Goal: Communication & Community: Answer question/provide support

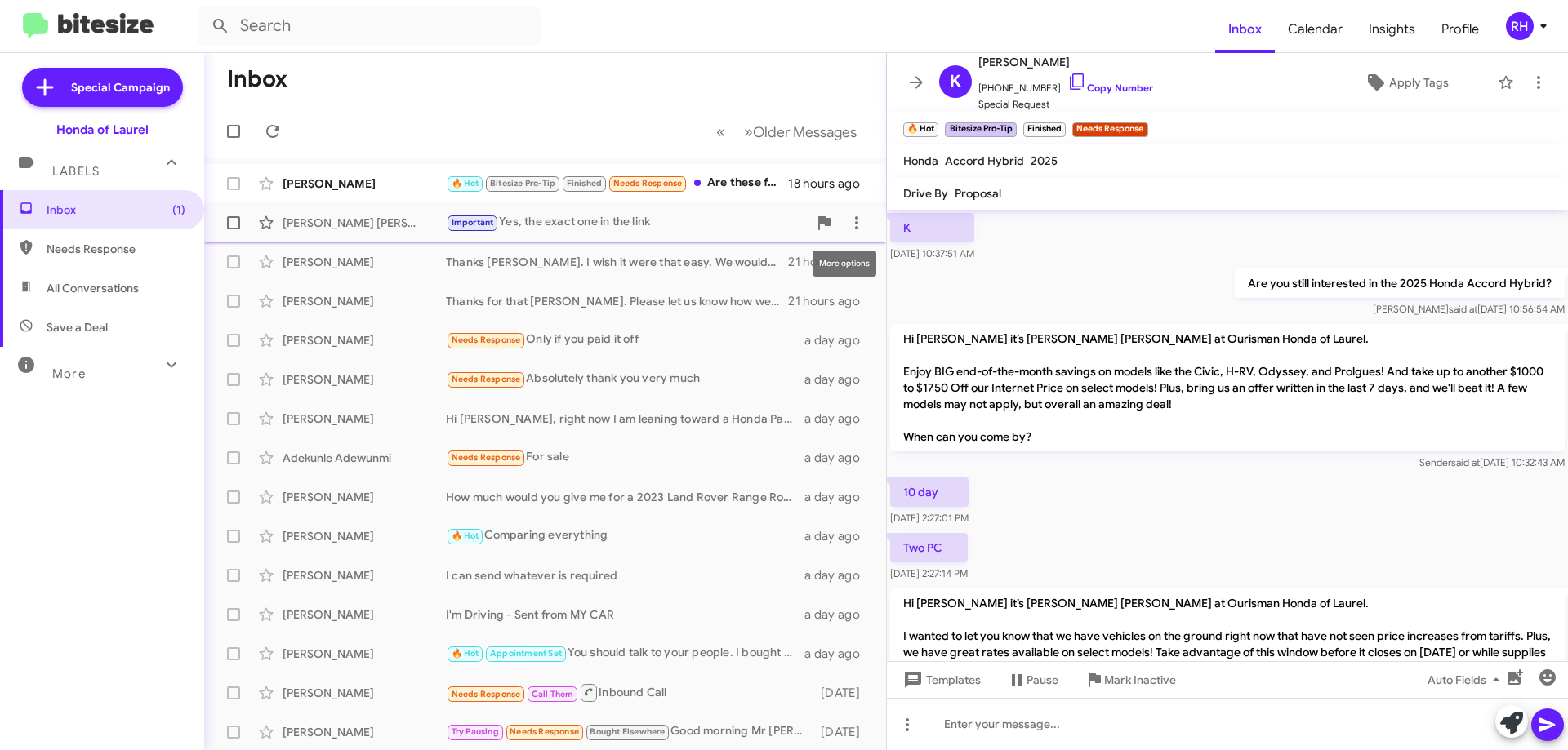
scroll to position [2029, 0]
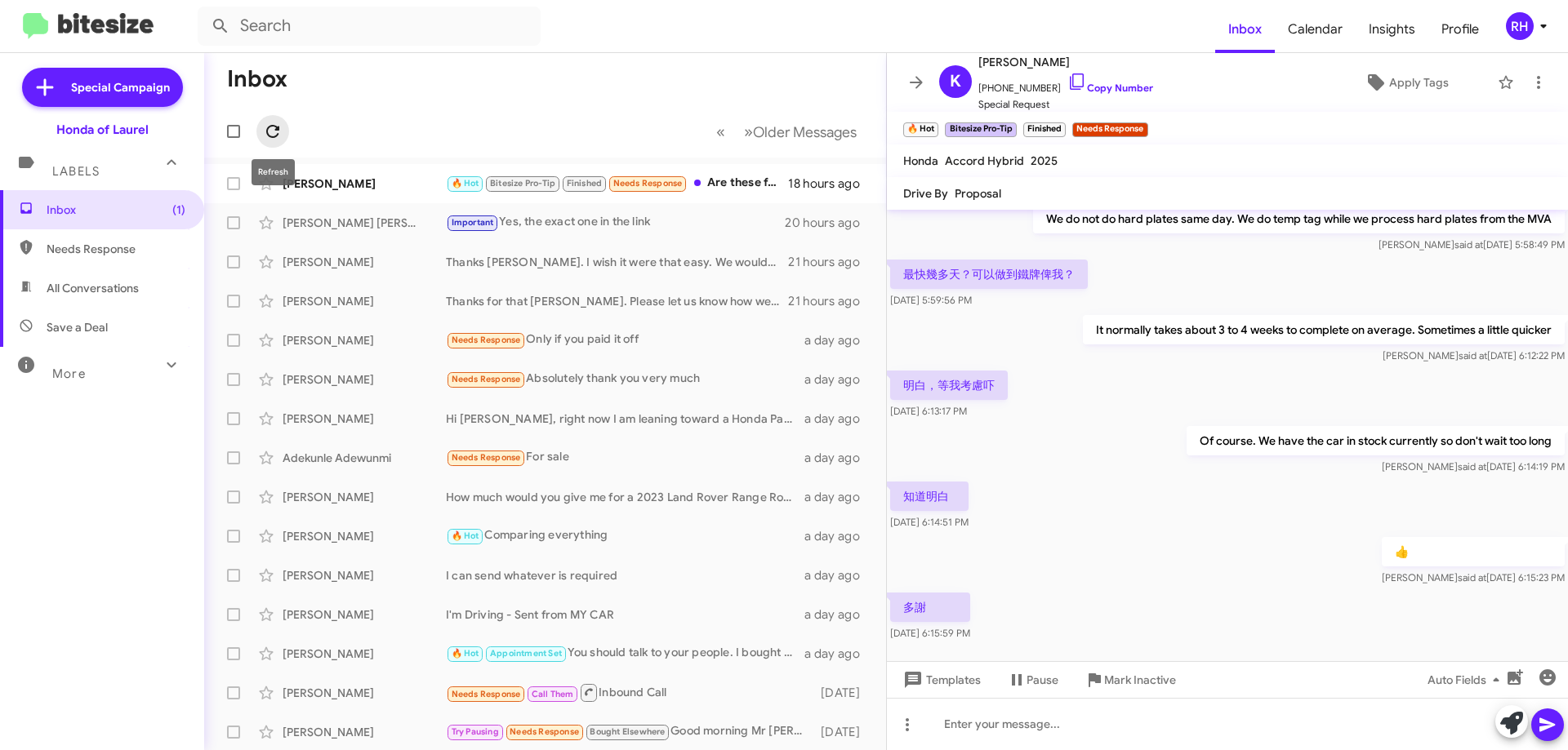
click at [282, 126] on icon at bounding box center [272, 131] width 19 height 19
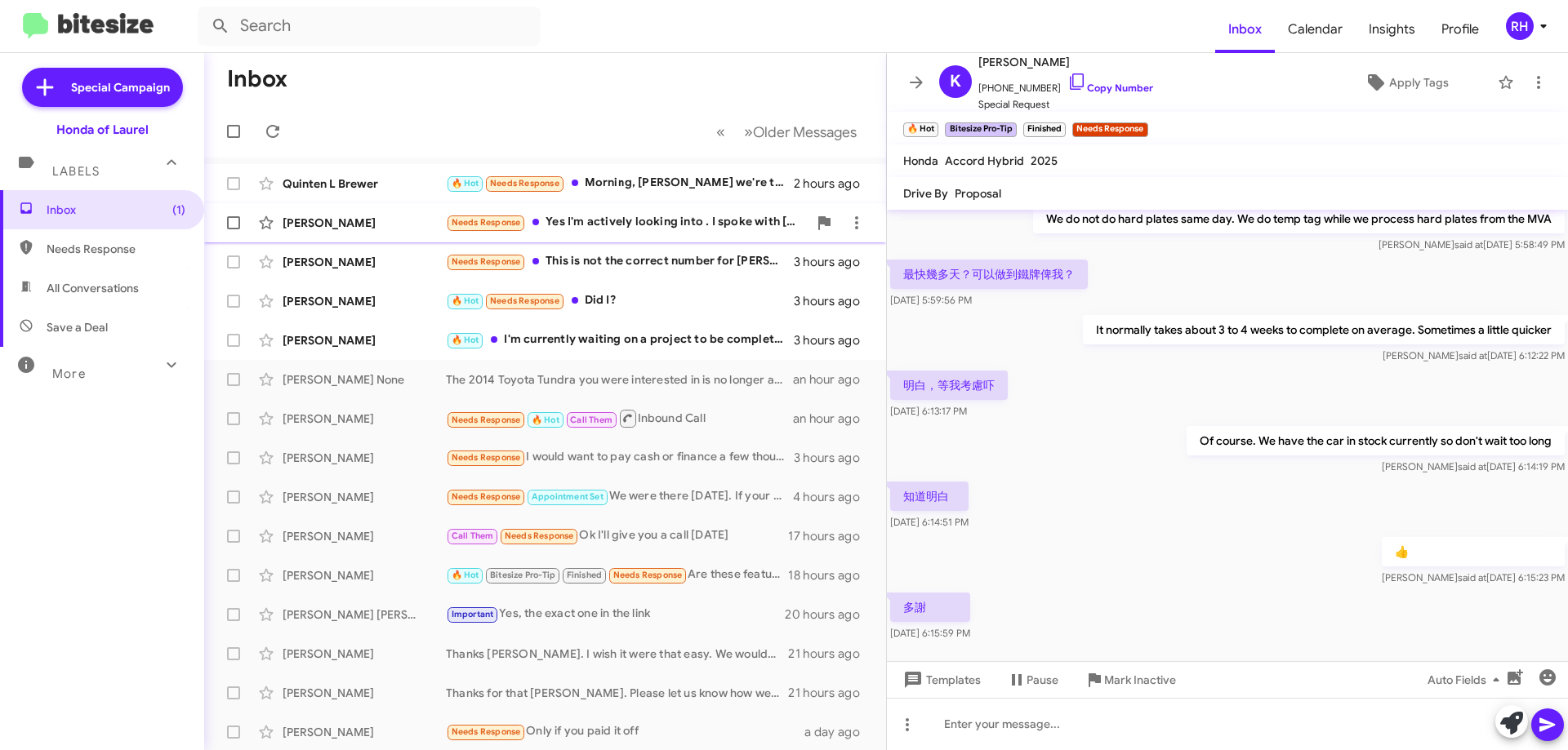
click at [661, 218] on div "Needs Response Yes I'm actively looking into . I spoke with [PERSON_NAME] and h…" at bounding box center [626, 222] width 362 height 18
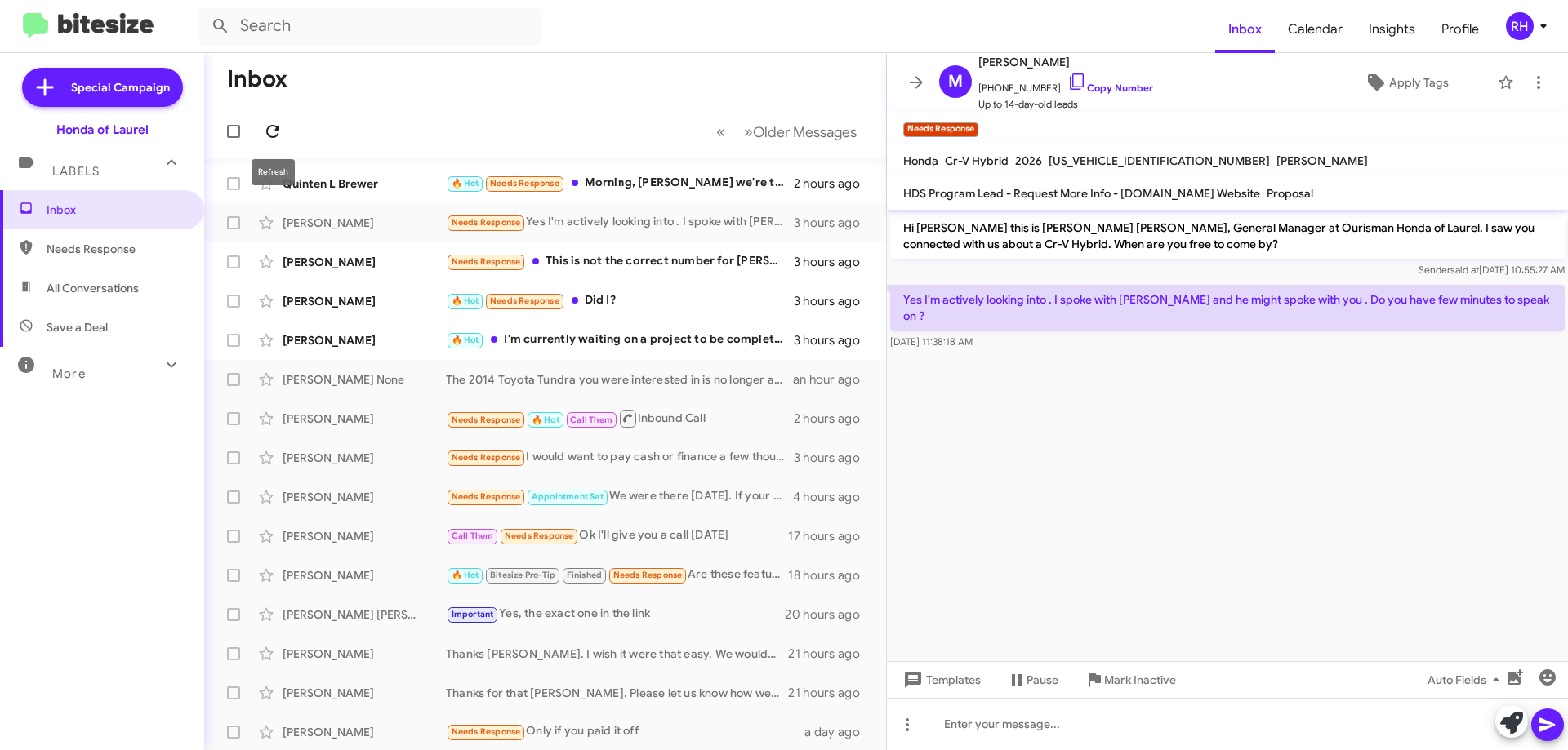
click at [271, 132] on icon at bounding box center [272, 131] width 19 height 19
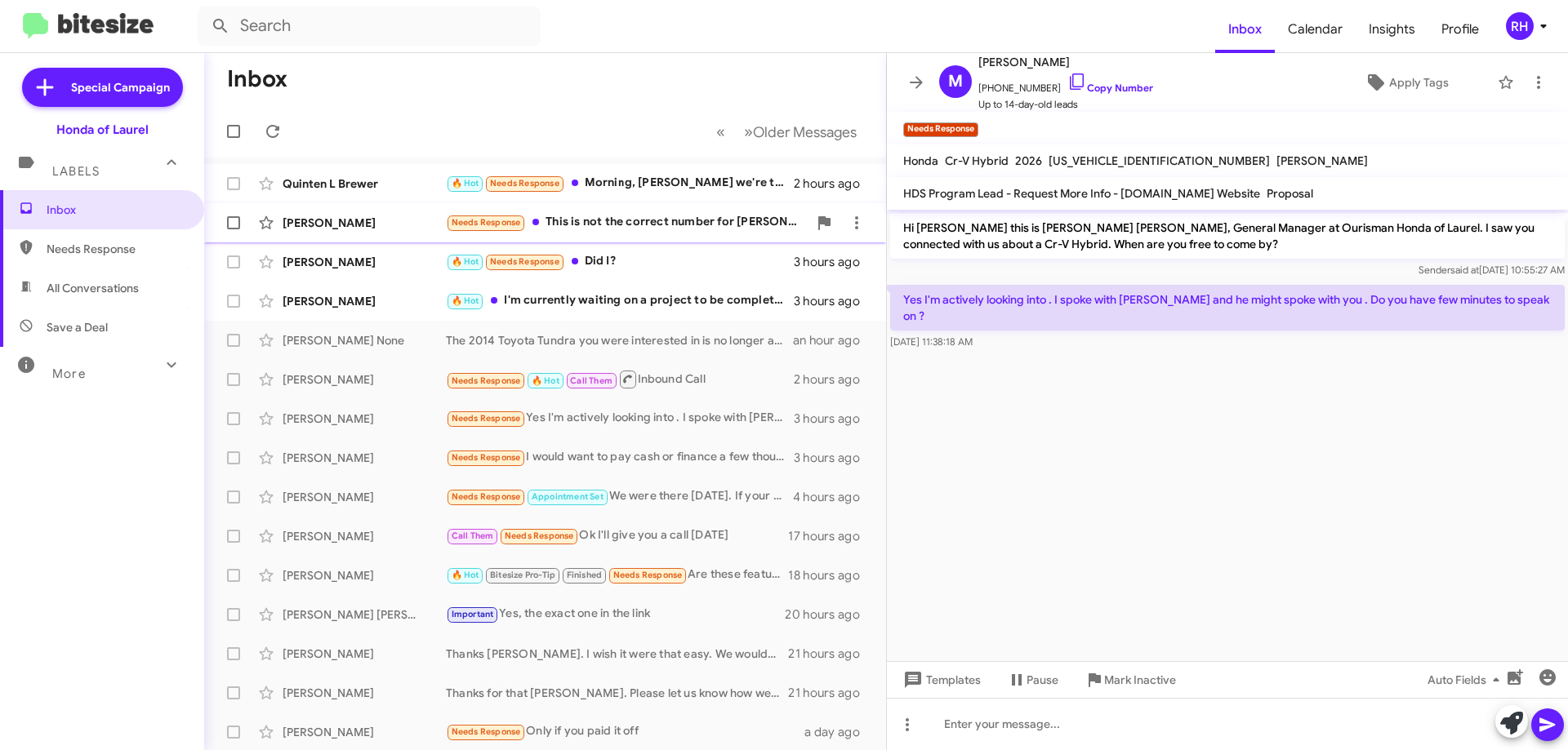
click at [660, 221] on div "Needs Response This is not the correct number for [PERSON_NAME]" at bounding box center [626, 222] width 362 height 18
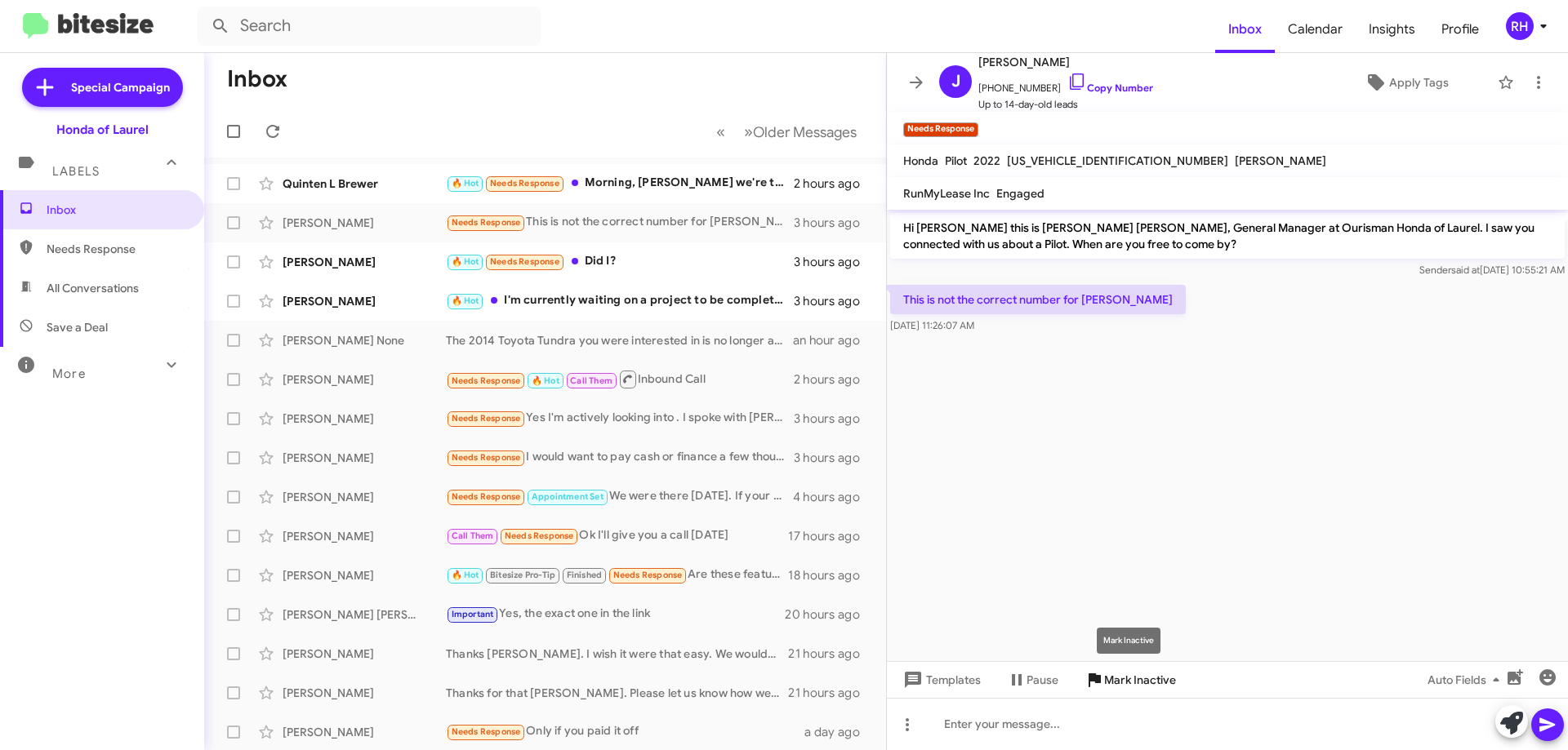
click at [1123, 683] on span "Mark Inactive" at bounding box center [1140, 680] width 72 height 29
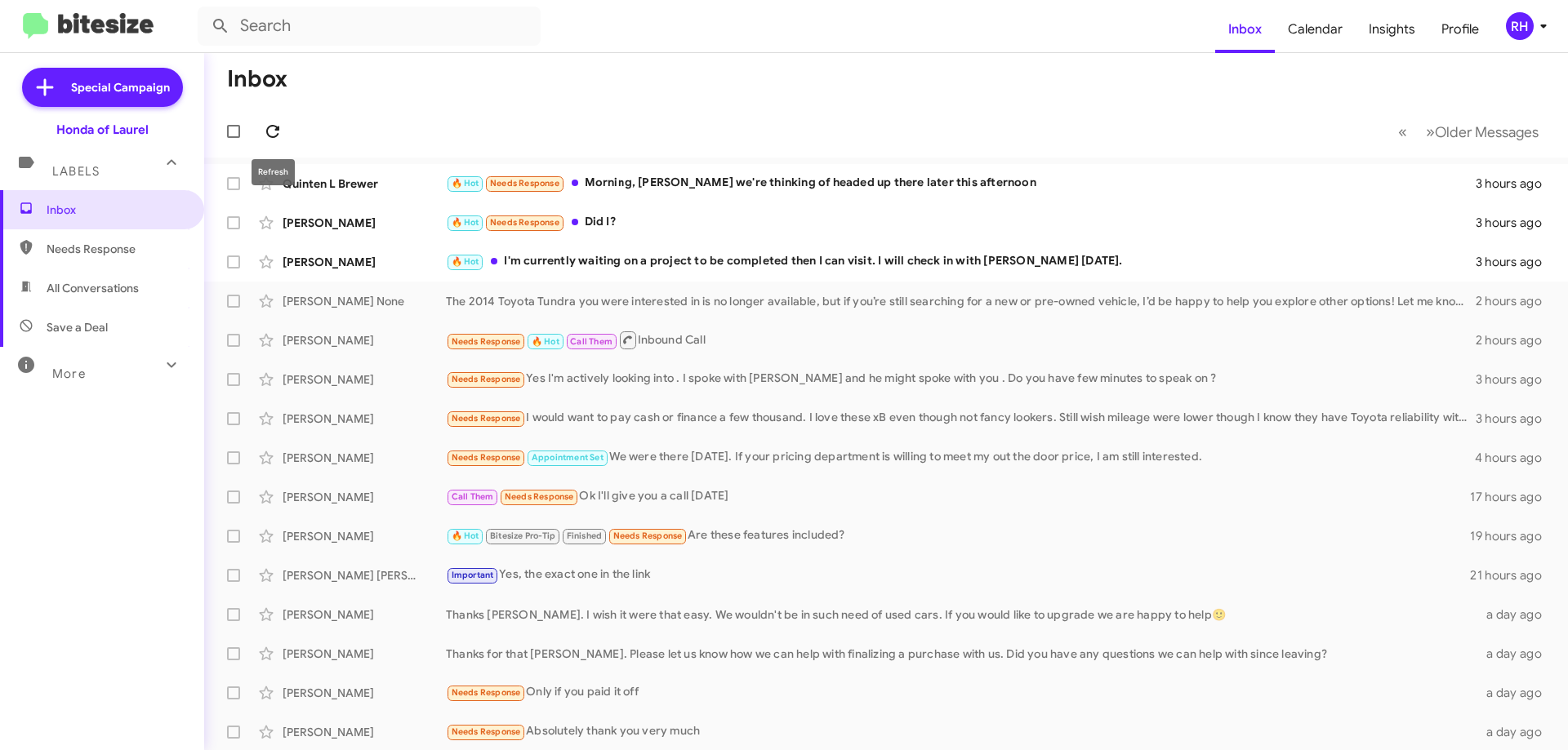
click at [271, 131] on icon at bounding box center [272, 131] width 19 height 19
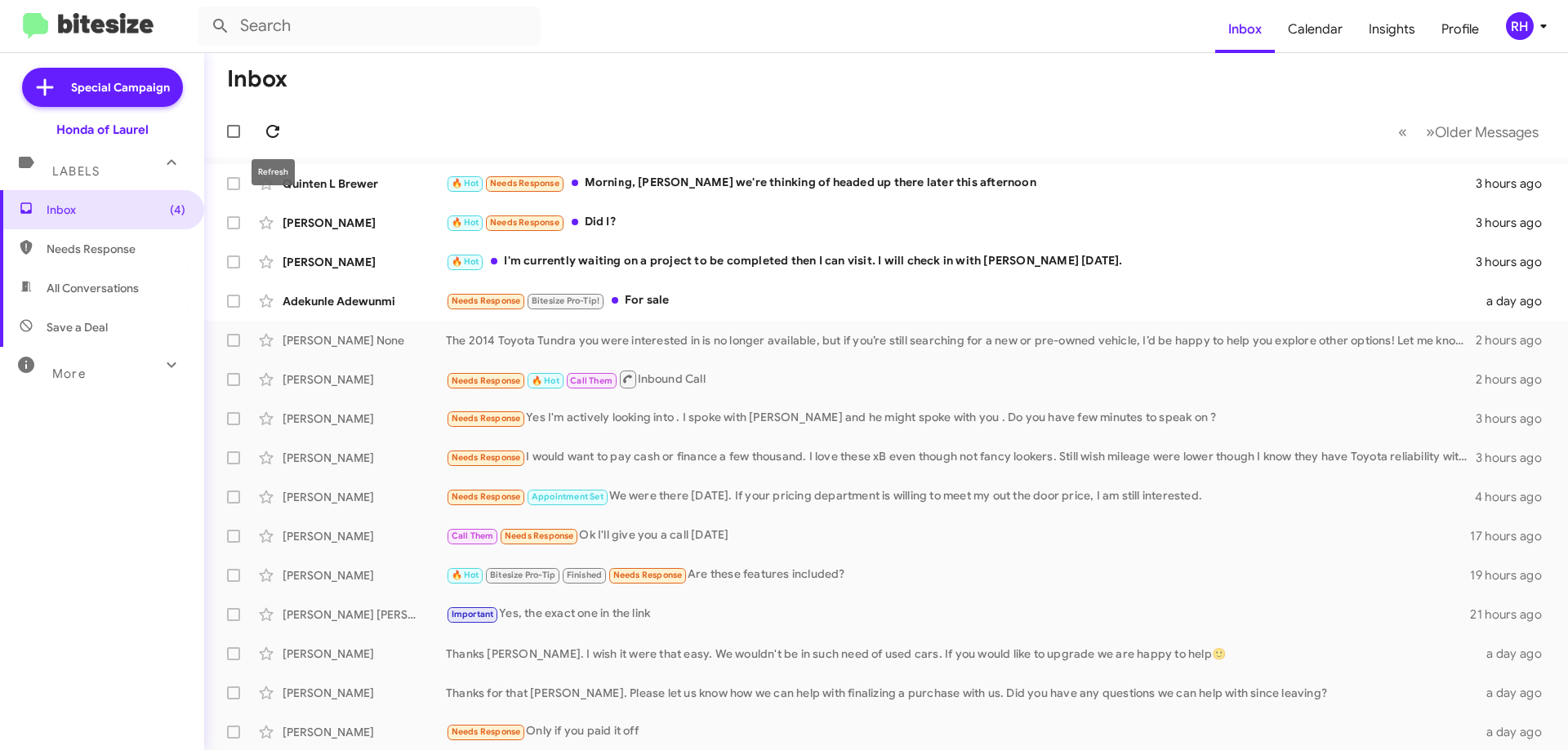
click at [271, 133] on icon at bounding box center [272, 131] width 19 height 19
